Goal: Task Accomplishment & Management: Use online tool/utility

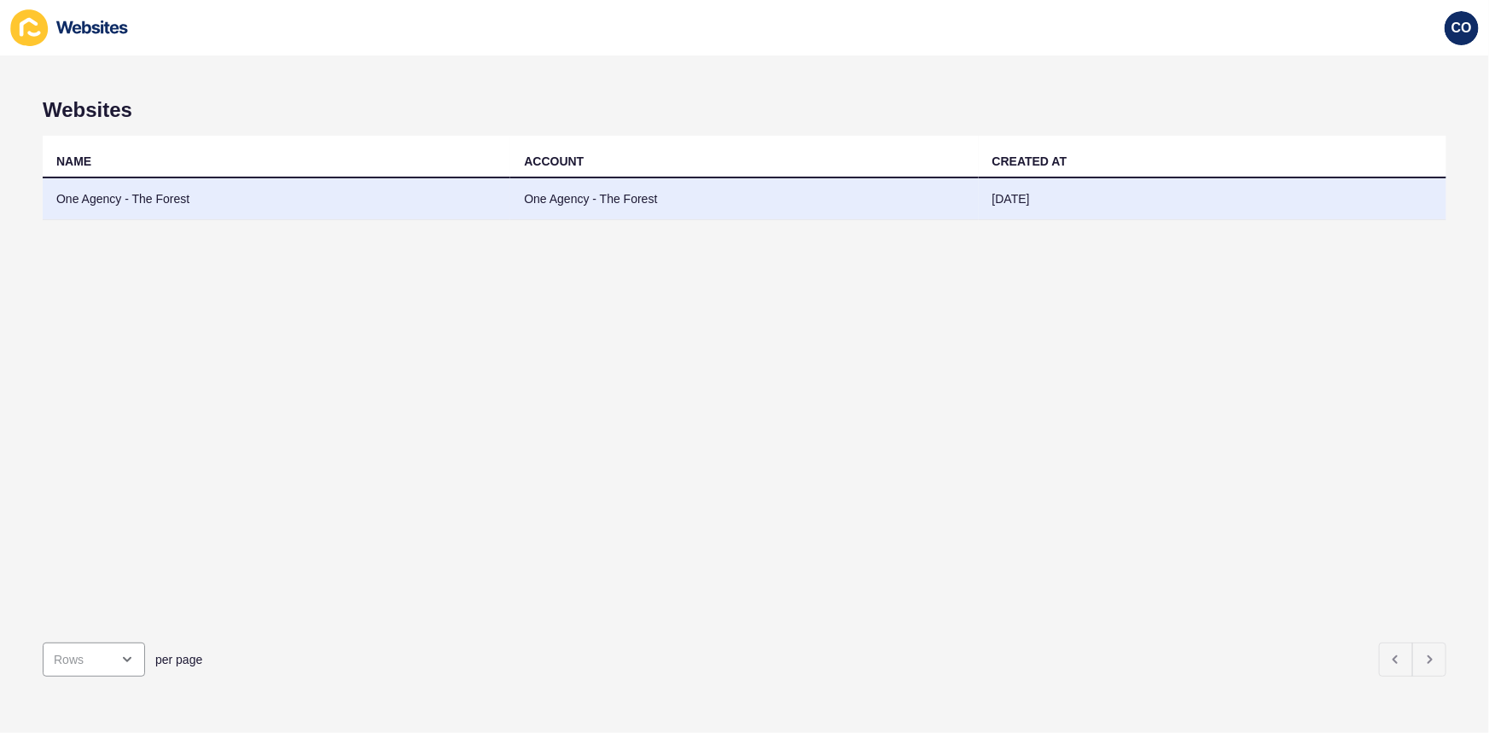
click at [126, 189] on td "One Agency - The Forest" at bounding box center [277, 199] width 468 height 42
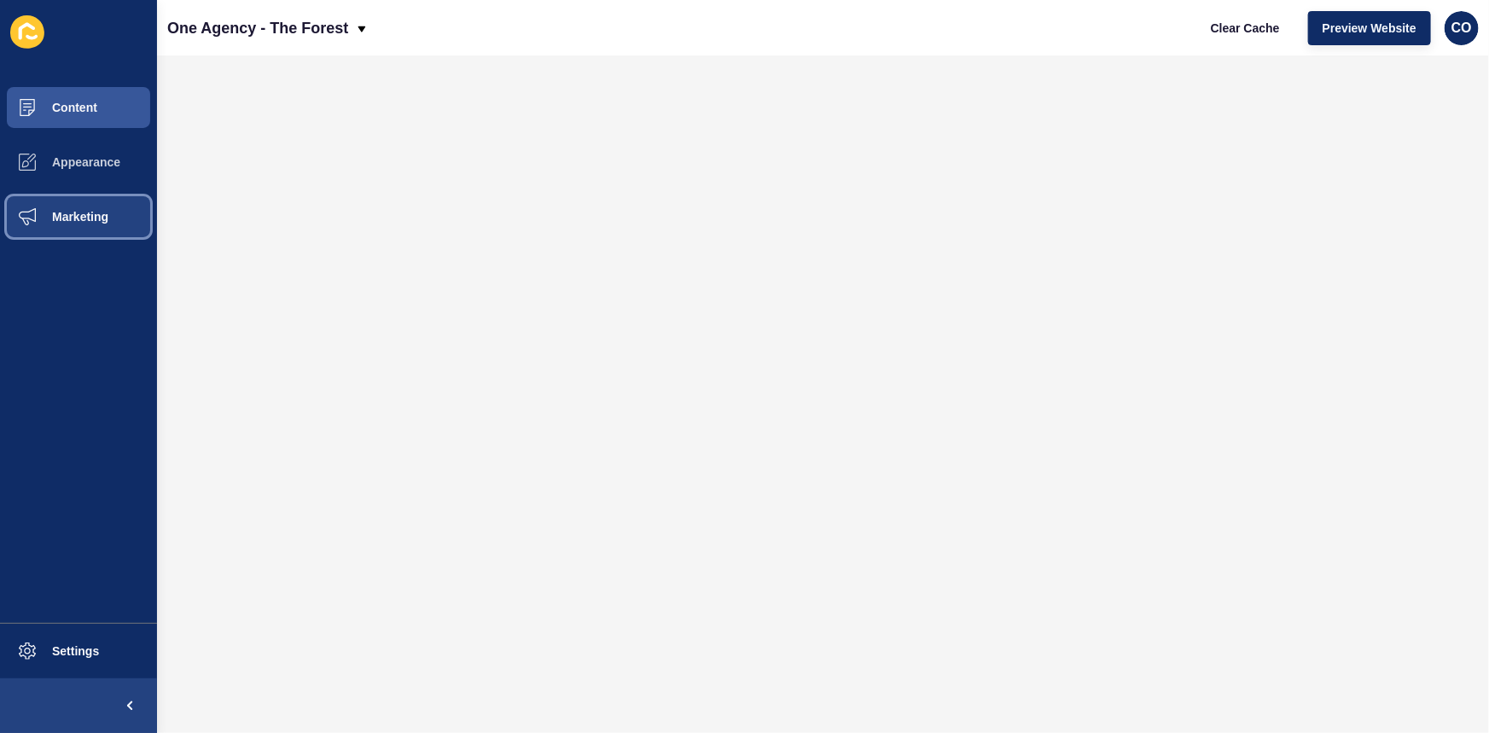
click at [95, 216] on span "Marketing" at bounding box center [52, 217] width 111 height 14
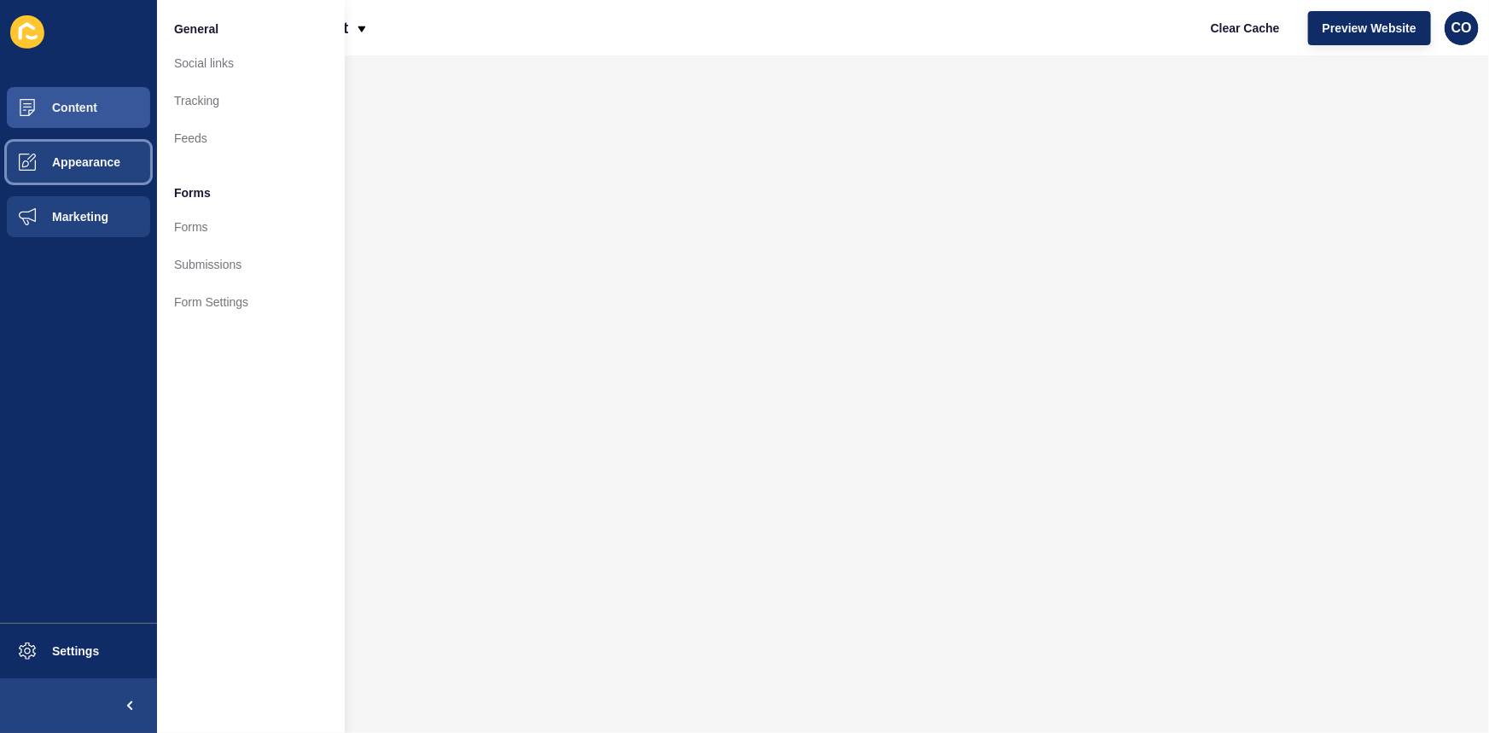
click at [88, 157] on span "Appearance" at bounding box center [58, 162] width 123 height 14
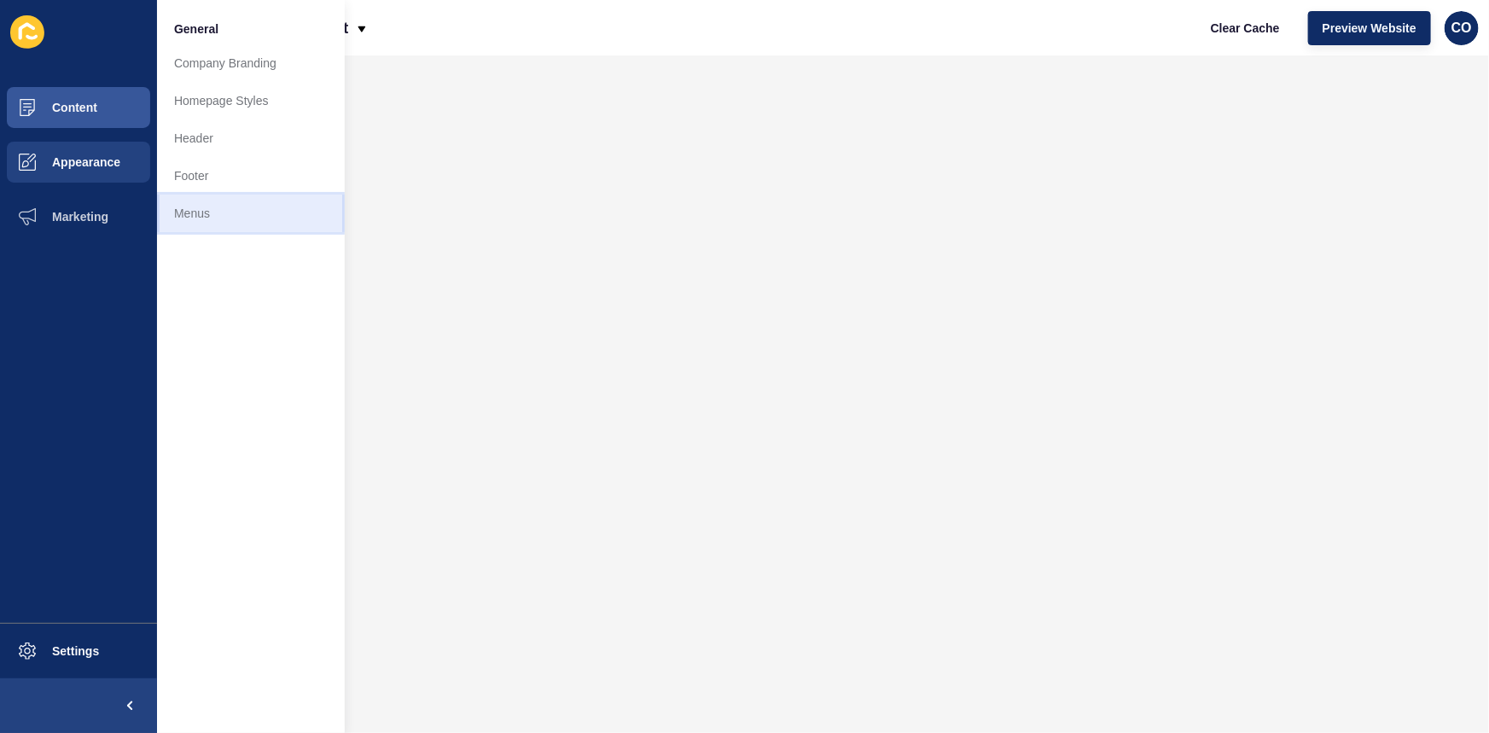
click at [188, 213] on link "Menus" at bounding box center [251, 214] width 188 height 38
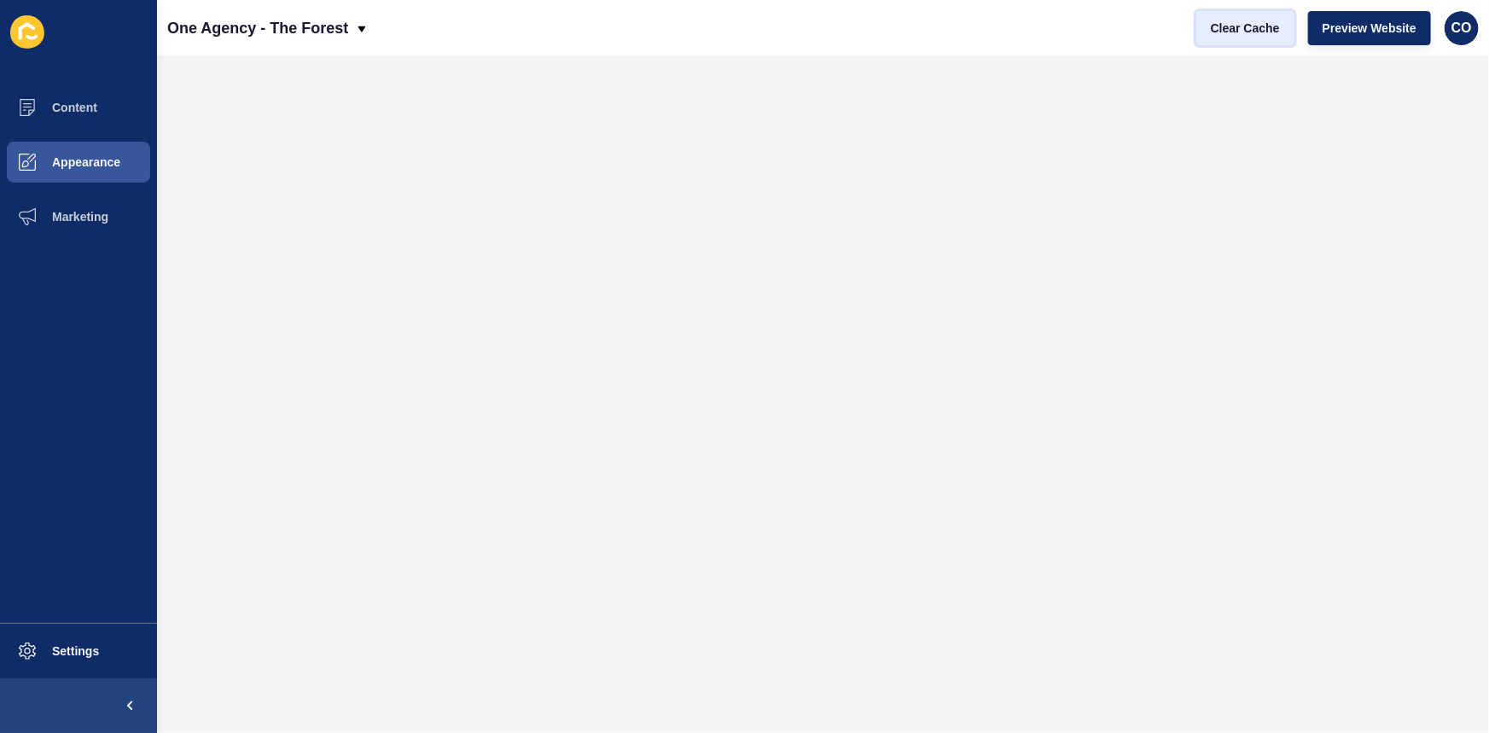
click at [1191, 33] on span "Clear Cache" at bounding box center [1245, 28] width 69 height 17
click at [1191, 27] on span "Preview Website" at bounding box center [1370, 28] width 94 height 17
